Goal: Information Seeking & Learning: Learn about a topic

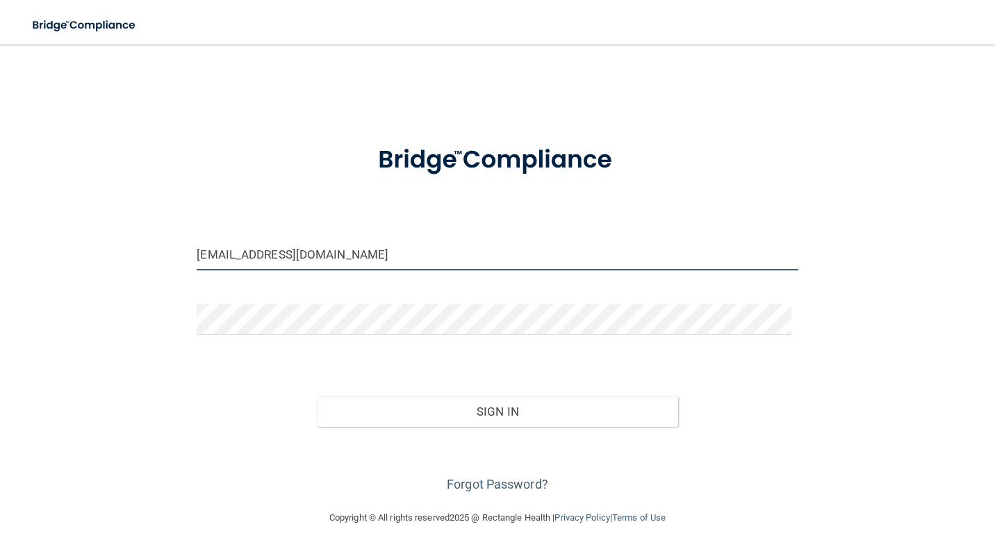
click at [347, 261] on input "[EMAIL_ADDRESS][DOMAIN_NAME]" at bounding box center [497, 254] width 601 height 31
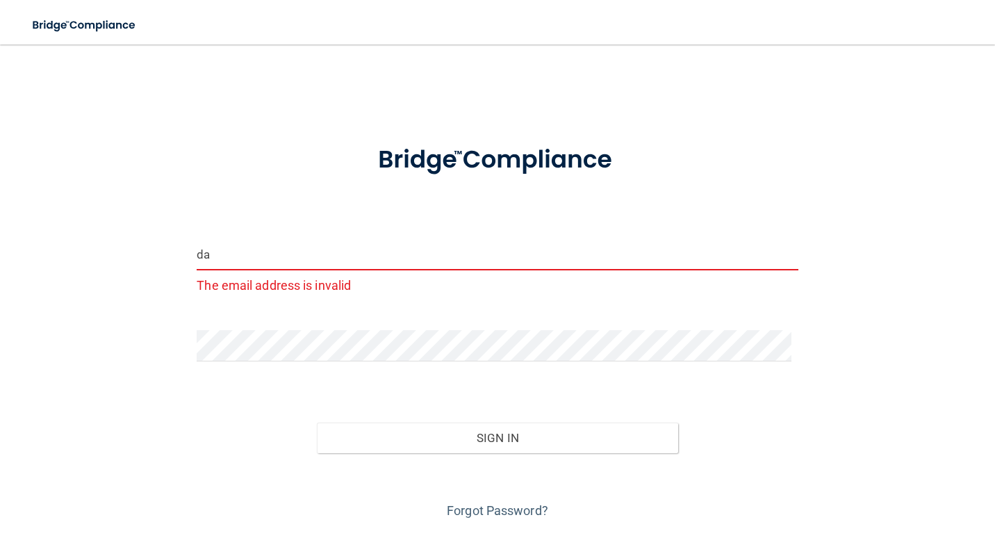
type input "d"
type input "[EMAIL_ADDRESS][DOMAIN_NAME]"
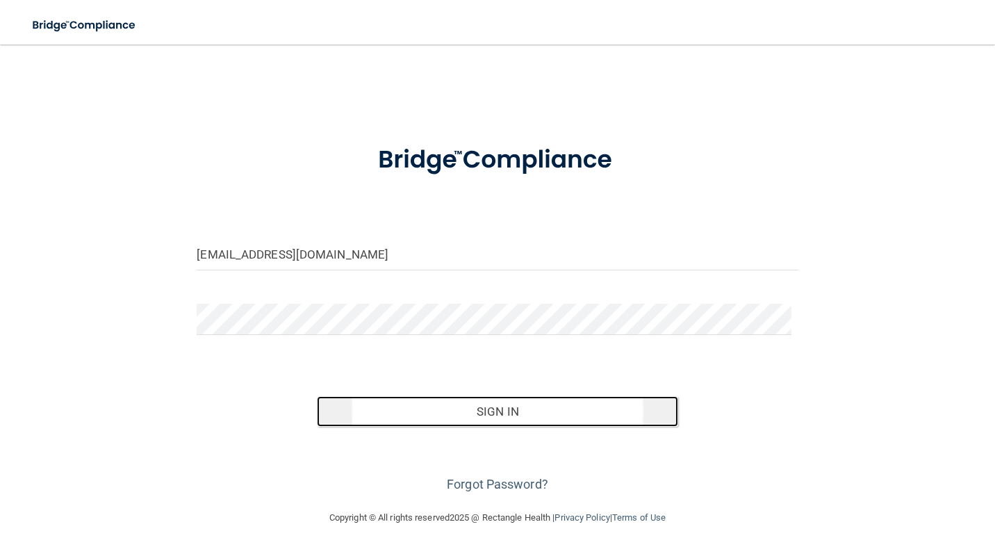
click at [470, 420] on button "Sign In" at bounding box center [497, 411] width 361 height 31
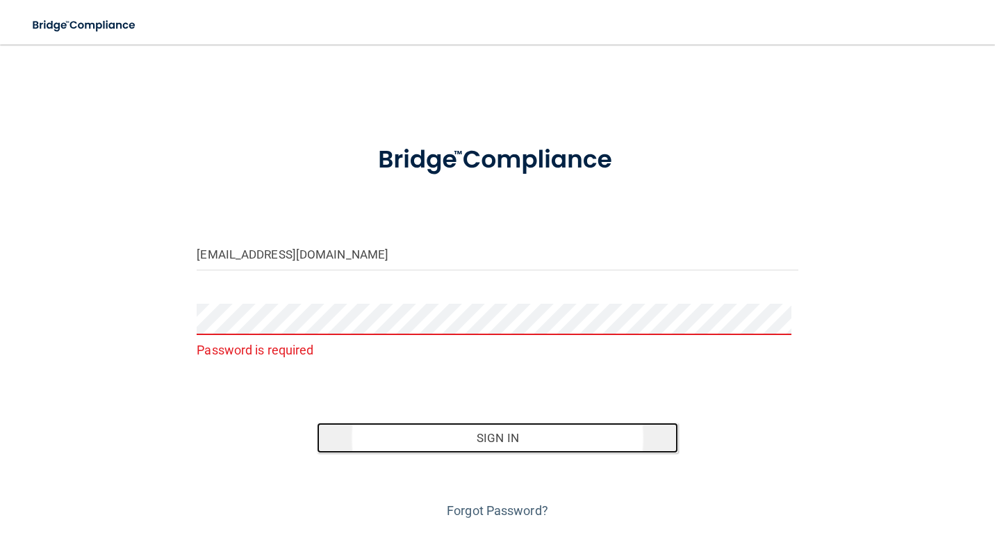
click at [396, 439] on button "Sign In" at bounding box center [497, 438] width 361 height 31
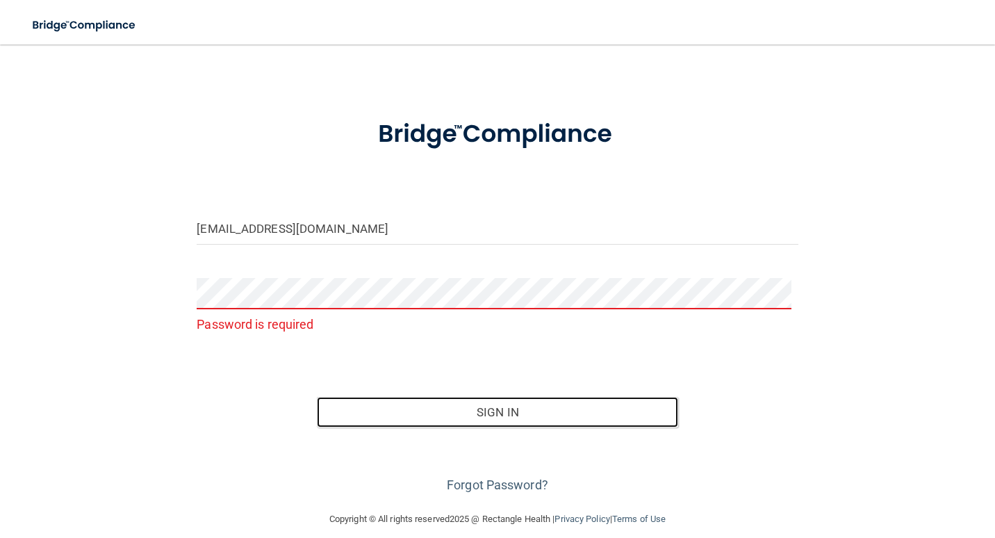
scroll to position [40, 0]
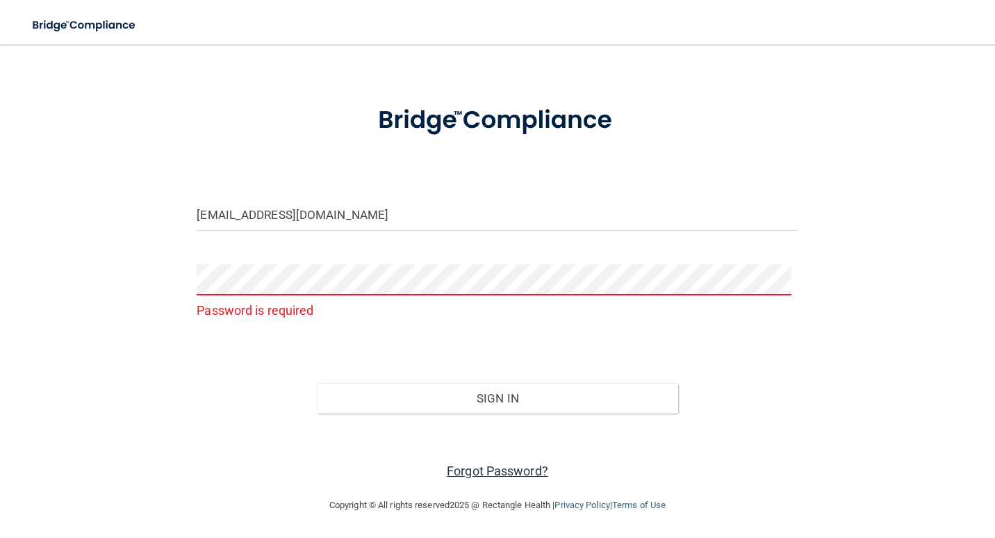
click at [481, 468] on link "Forgot Password?" at bounding box center [497, 471] width 101 height 15
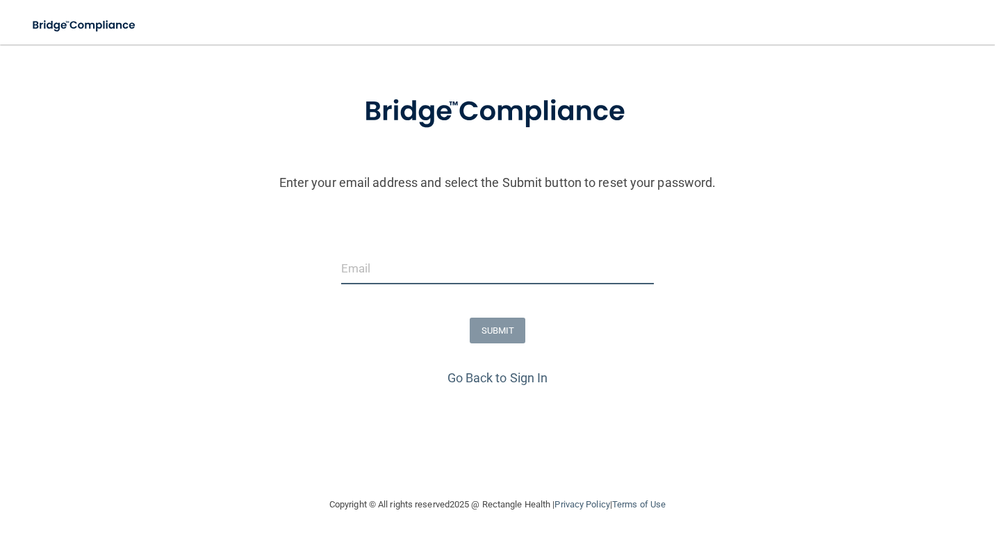
click at [341, 270] on input "email" at bounding box center [497, 268] width 313 height 31
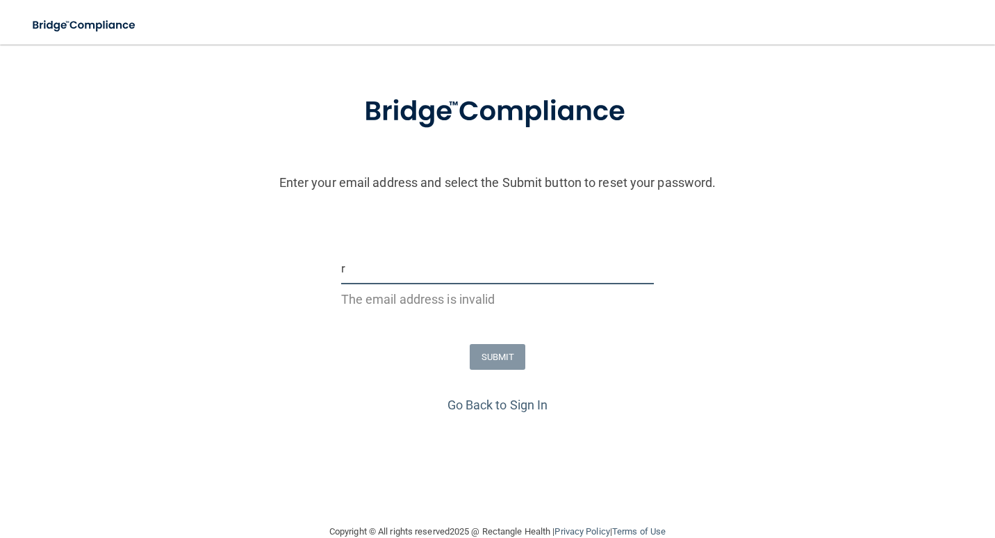
type input "[EMAIL_ADDRESS][DOMAIN_NAME]"
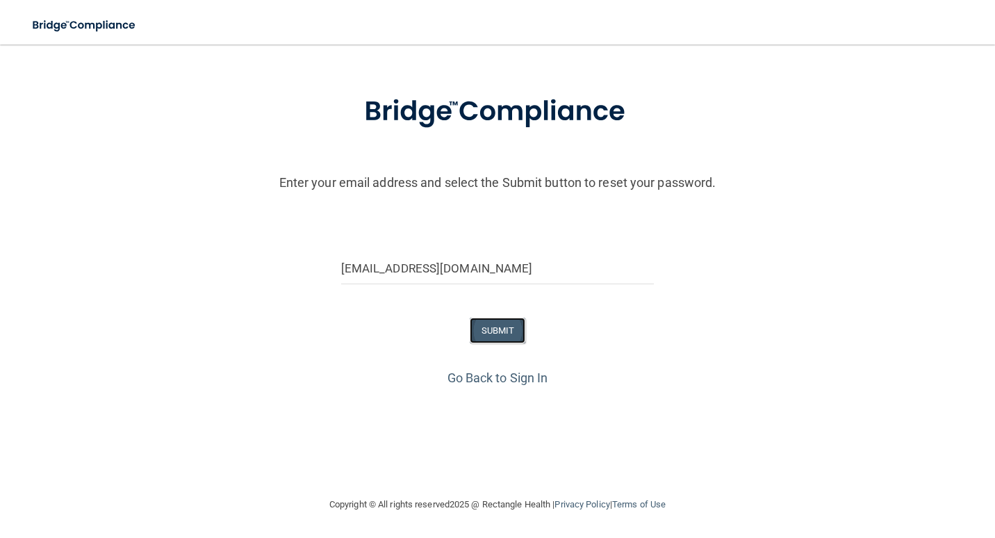
click at [495, 329] on button "SUBMIT" at bounding box center [498, 331] width 56 height 26
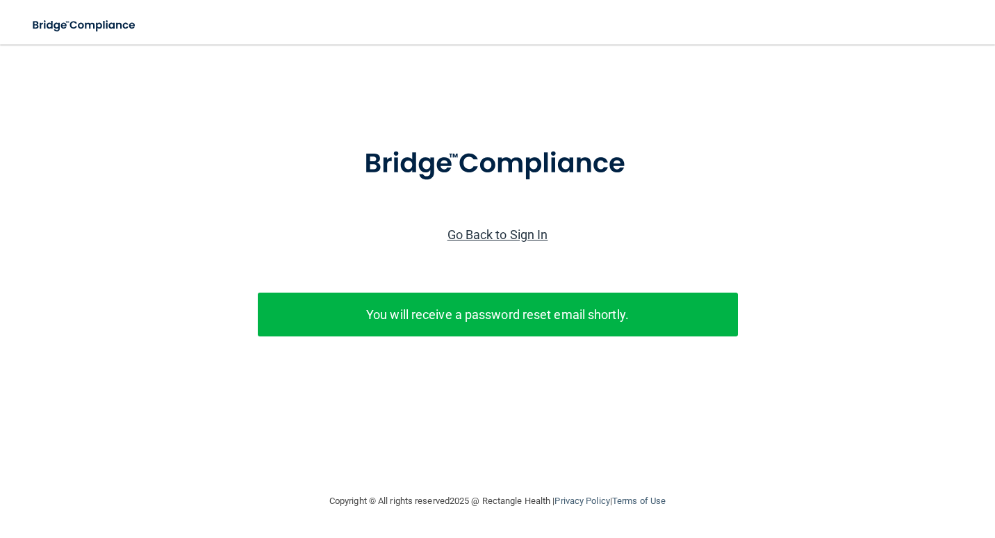
click at [484, 230] on link "Go Back to Sign In" at bounding box center [498, 234] width 101 height 15
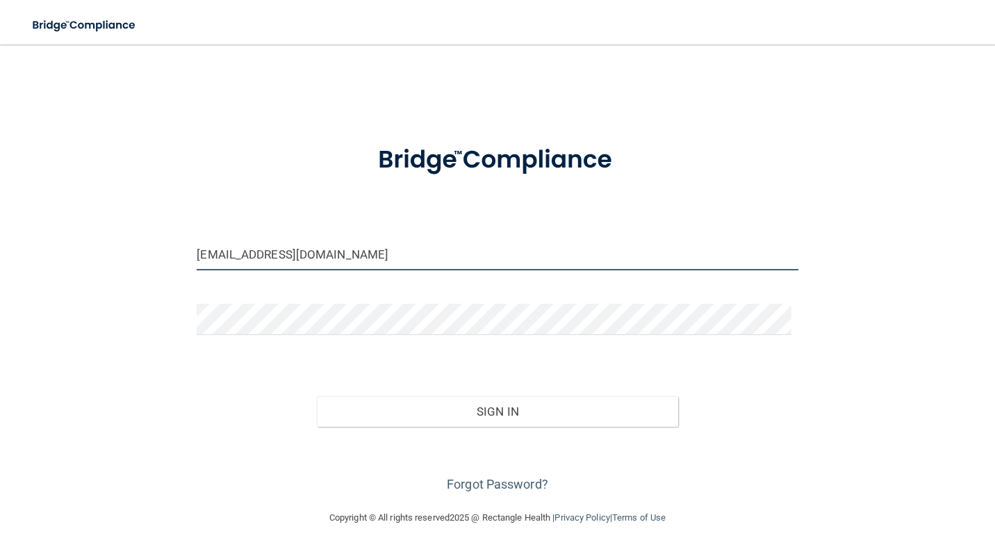
click at [347, 254] on input "dannikaps82@gmail.com" at bounding box center [497, 254] width 601 height 31
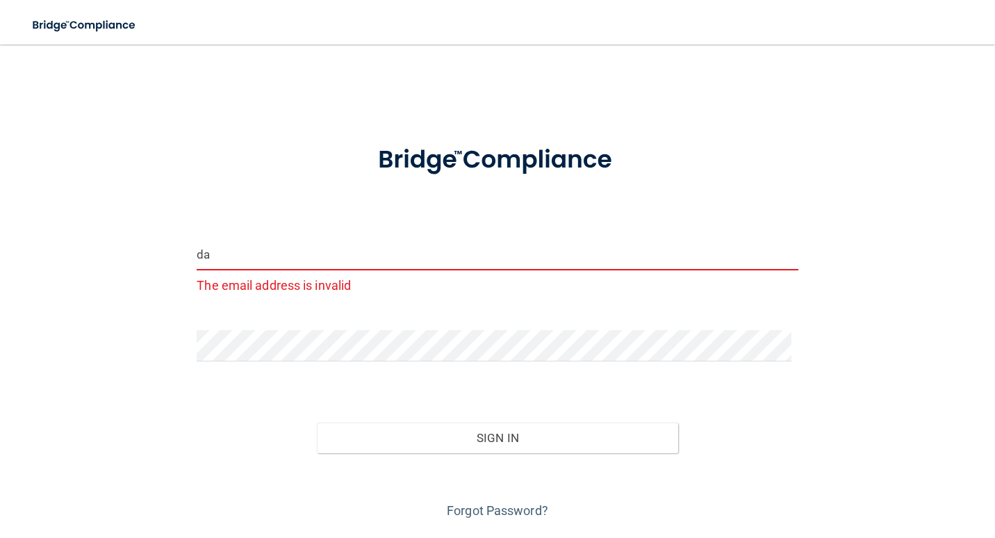
type input "d"
type input "[EMAIL_ADDRESS][DOMAIN_NAME]"
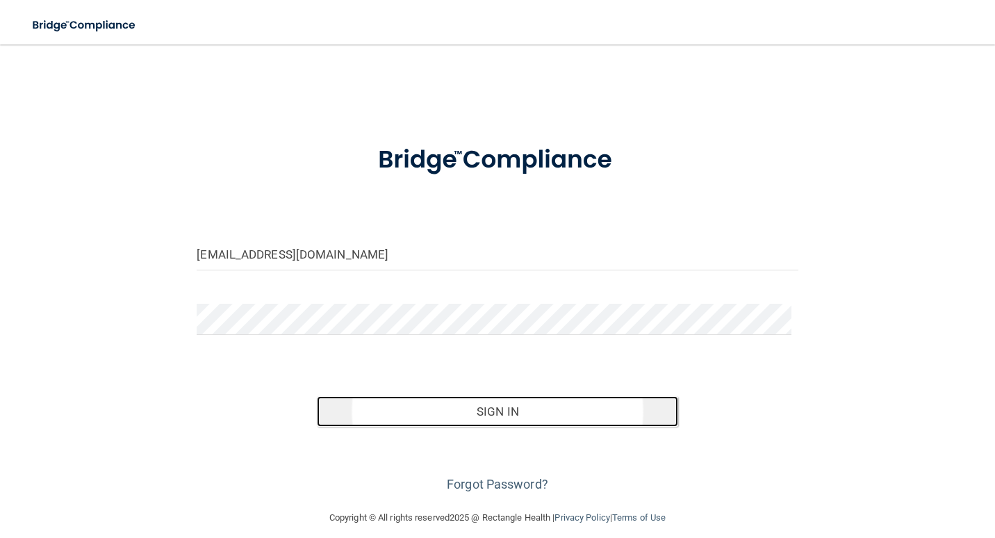
click at [532, 416] on button "Sign In" at bounding box center [497, 411] width 361 height 31
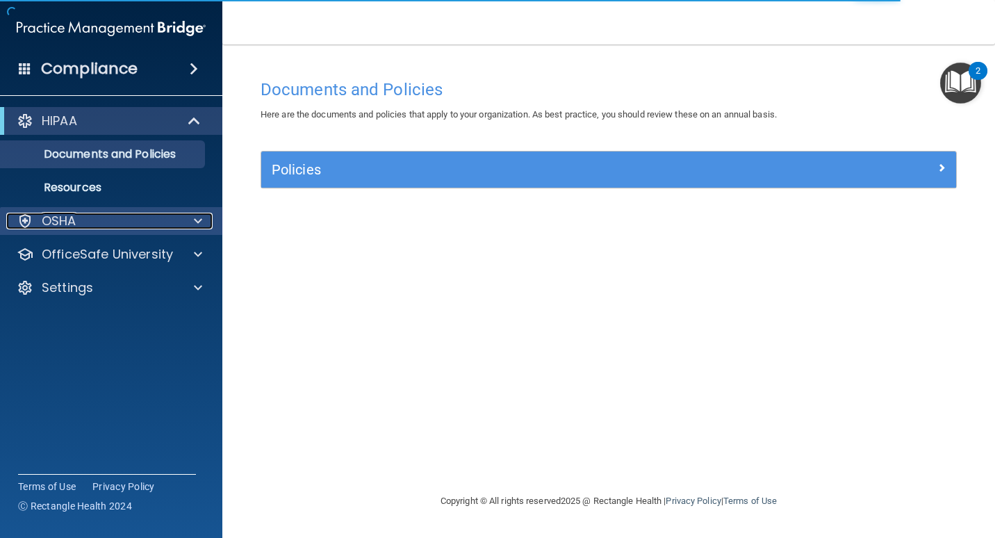
click at [60, 224] on p "OSHA" at bounding box center [59, 221] width 35 height 17
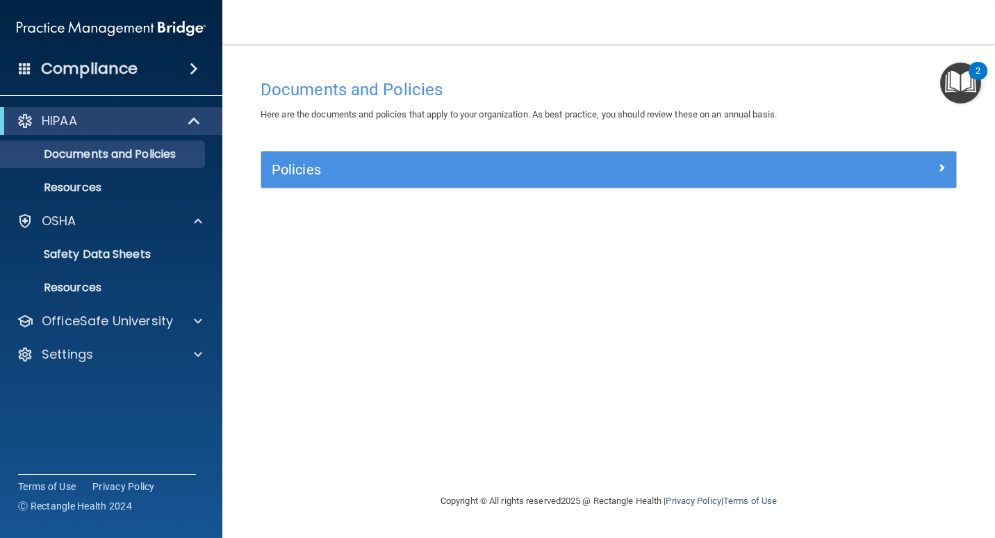
click at [978, 71] on div "2" at bounding box center [978, 80] width 5 height 18
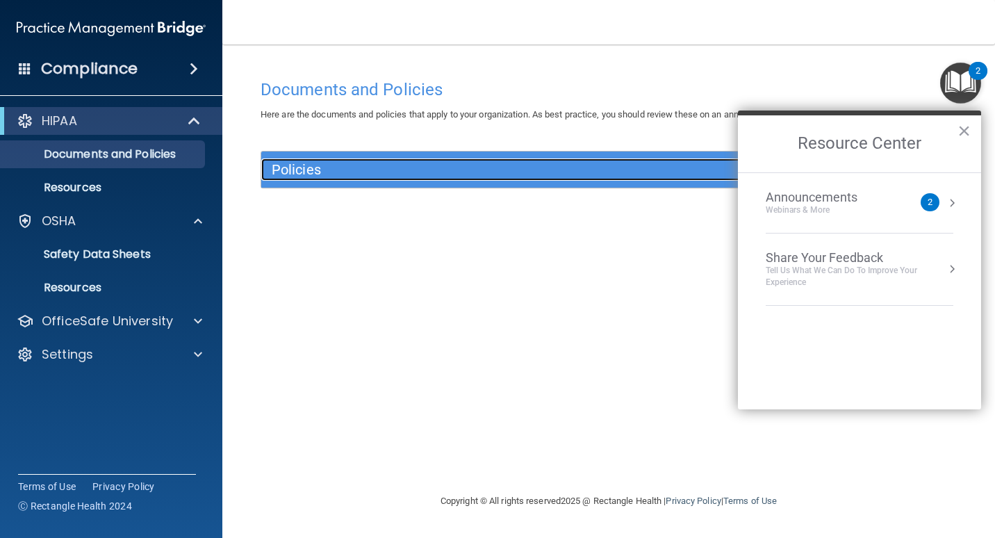
click at [342, 173] on h5 "Policies" at bounding box center [522, 169] width 500 height 15
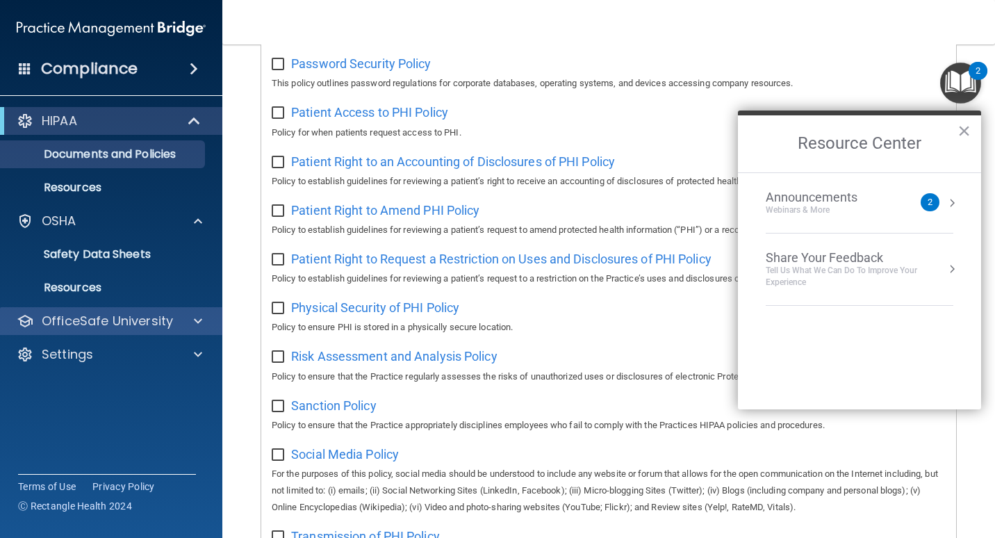
scroll to position [628, 0]
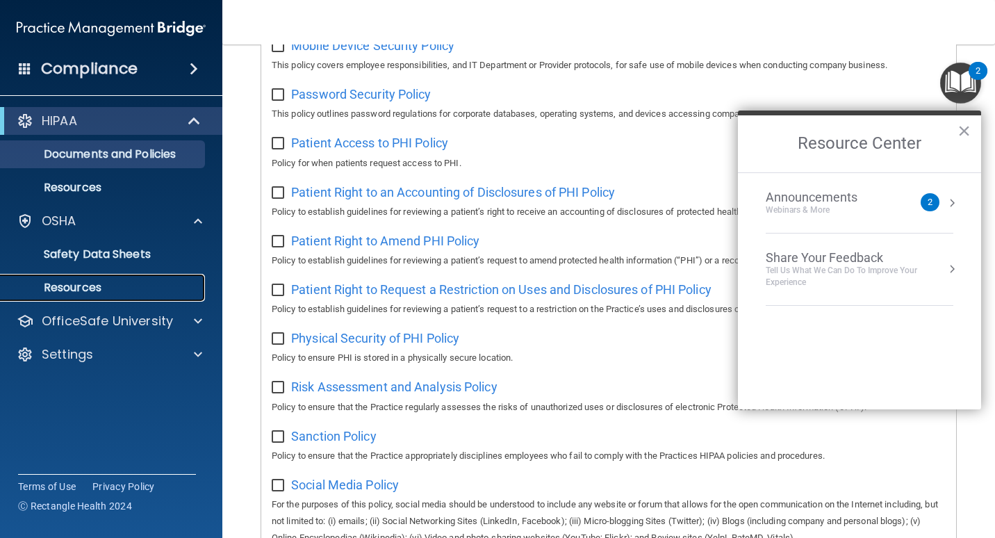
click at [73, 285] on p "Resources" at bounding box center [104, 288] width 190 height 14
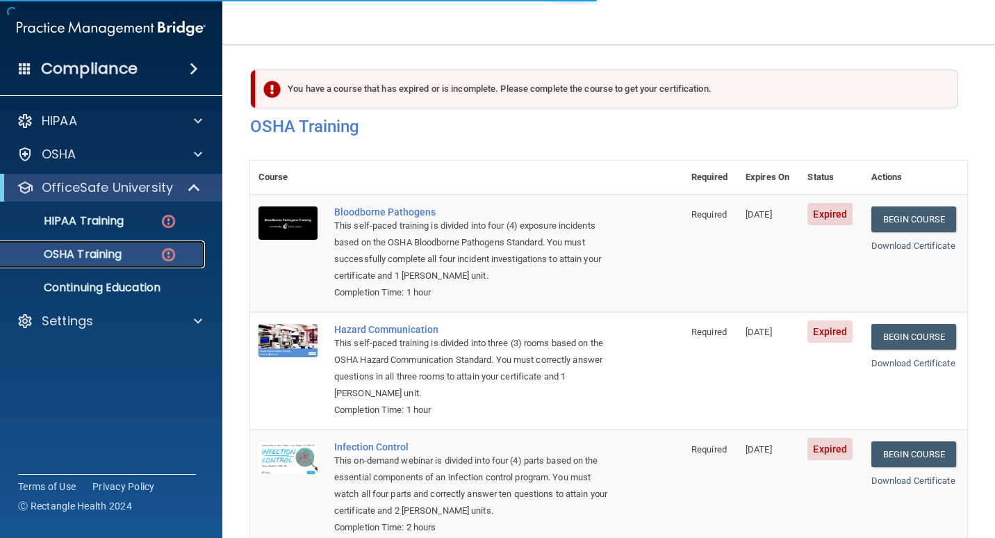
click at [166, 256] on img at bounding box center [168, 254] width 17 height 17
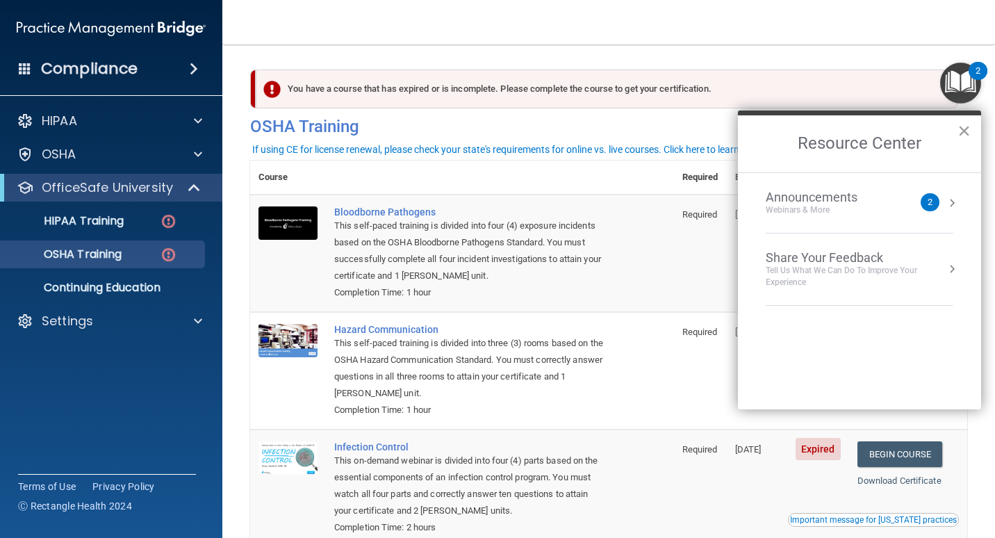
click at [962, 131] on button "×" at bounding box center [964, 131] width 13 height 22
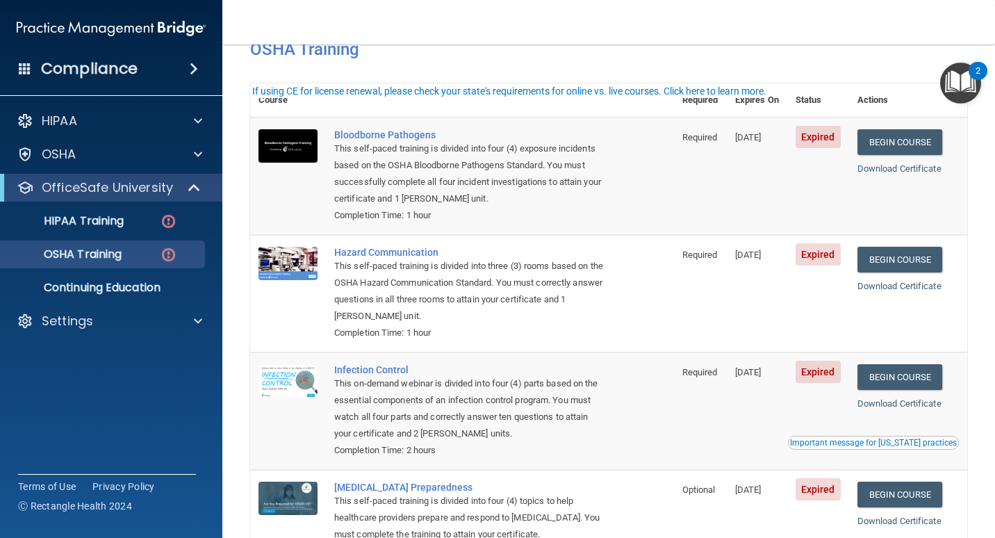
scroll to position [46, 0]
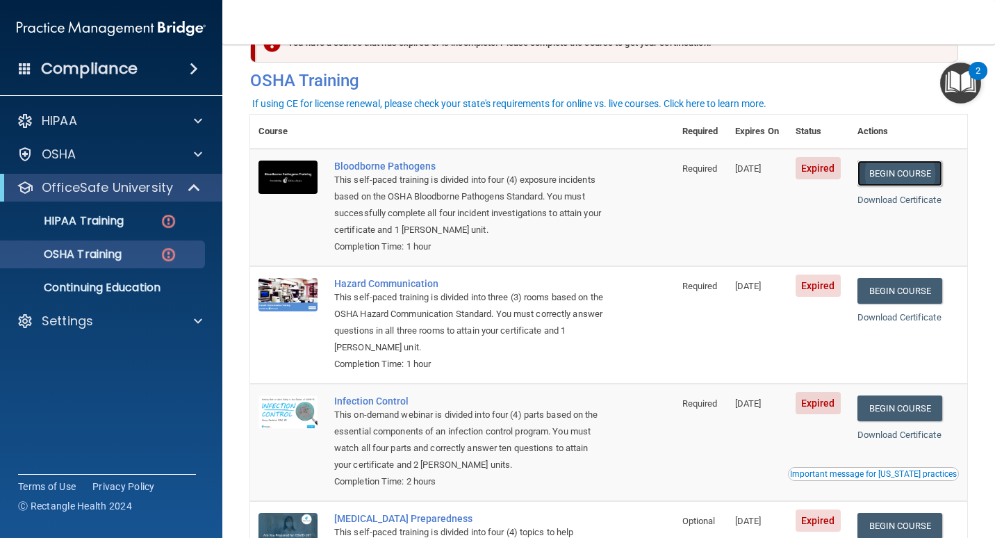
click at [917, 172] on link "Begin Course" at bounding box center [900, 174] width 85 height 26
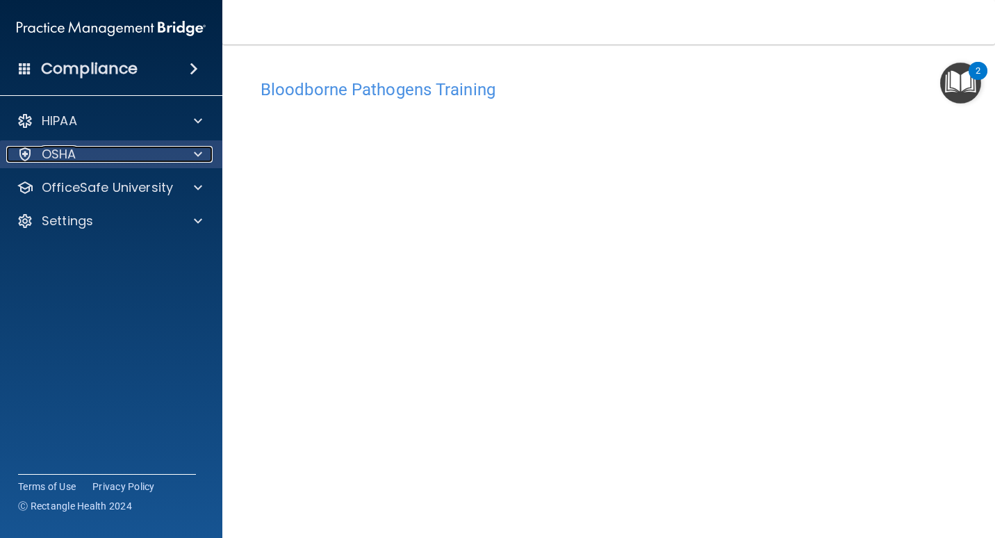
click at [194, 154] on span at bounding box center [198, 154] width 8 height 17
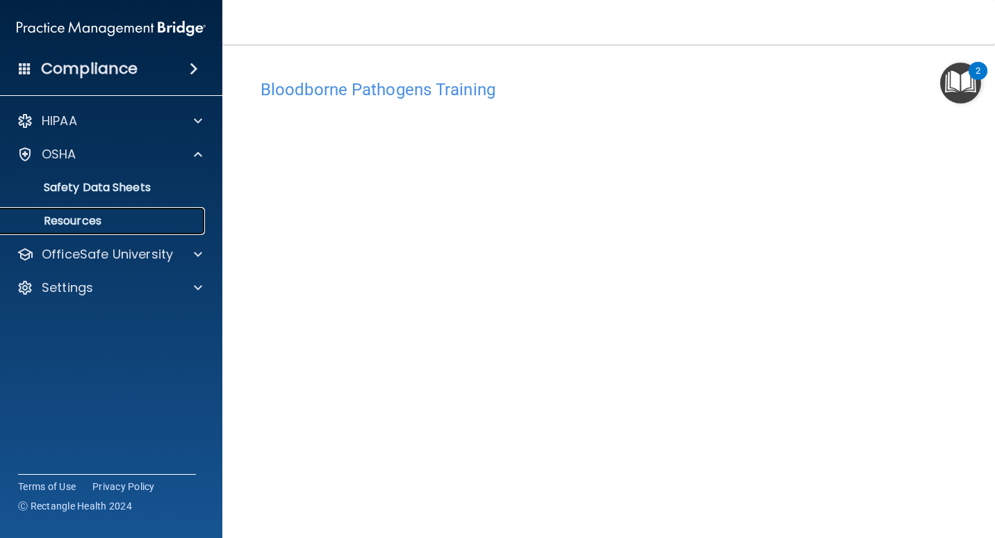
click at [97, 225] on p "Resources" at bounding box center [104, 221] width 190 height 14
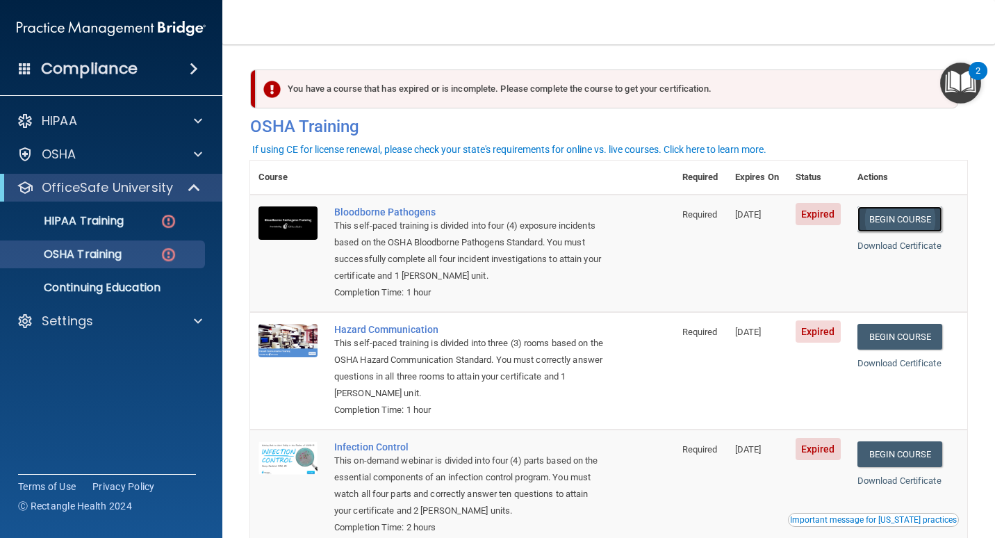
click at [883, 214] on link "Begin Course" at bounding box center [900, 219] width 85 height 26
